Goal: Task Accomplishment & Management: Use online tool/utility

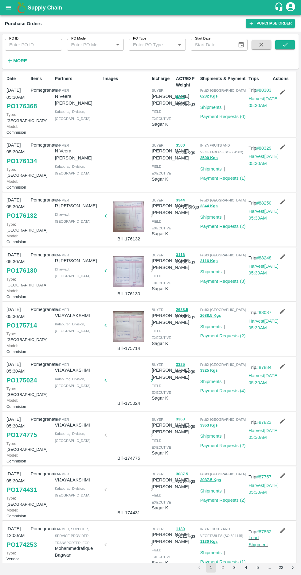
click at [21, 167] on link "PO 176134" at bounding box center [21, 161] width 30 height 11
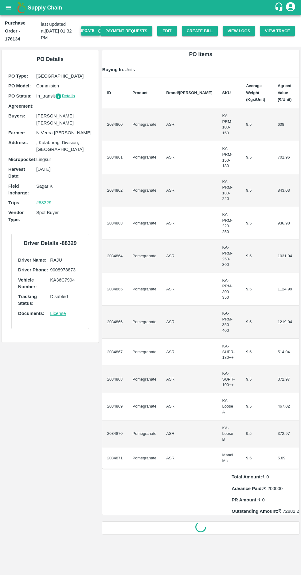
click at [96, 27] on button "Update" at bounding box center [91, 30] width 20 height 9
click at [206, 26] on button "Create Bill" at bounding box center [200, 31] width 36 height 11
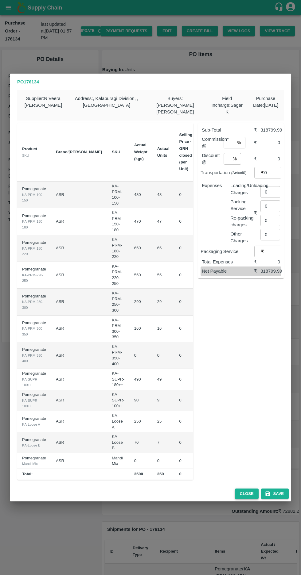
click at [241, 491] on button "Close" at bounding box center [247, 494] width 24 height 11
